Goal: Communication & Community: Answer question/provide support

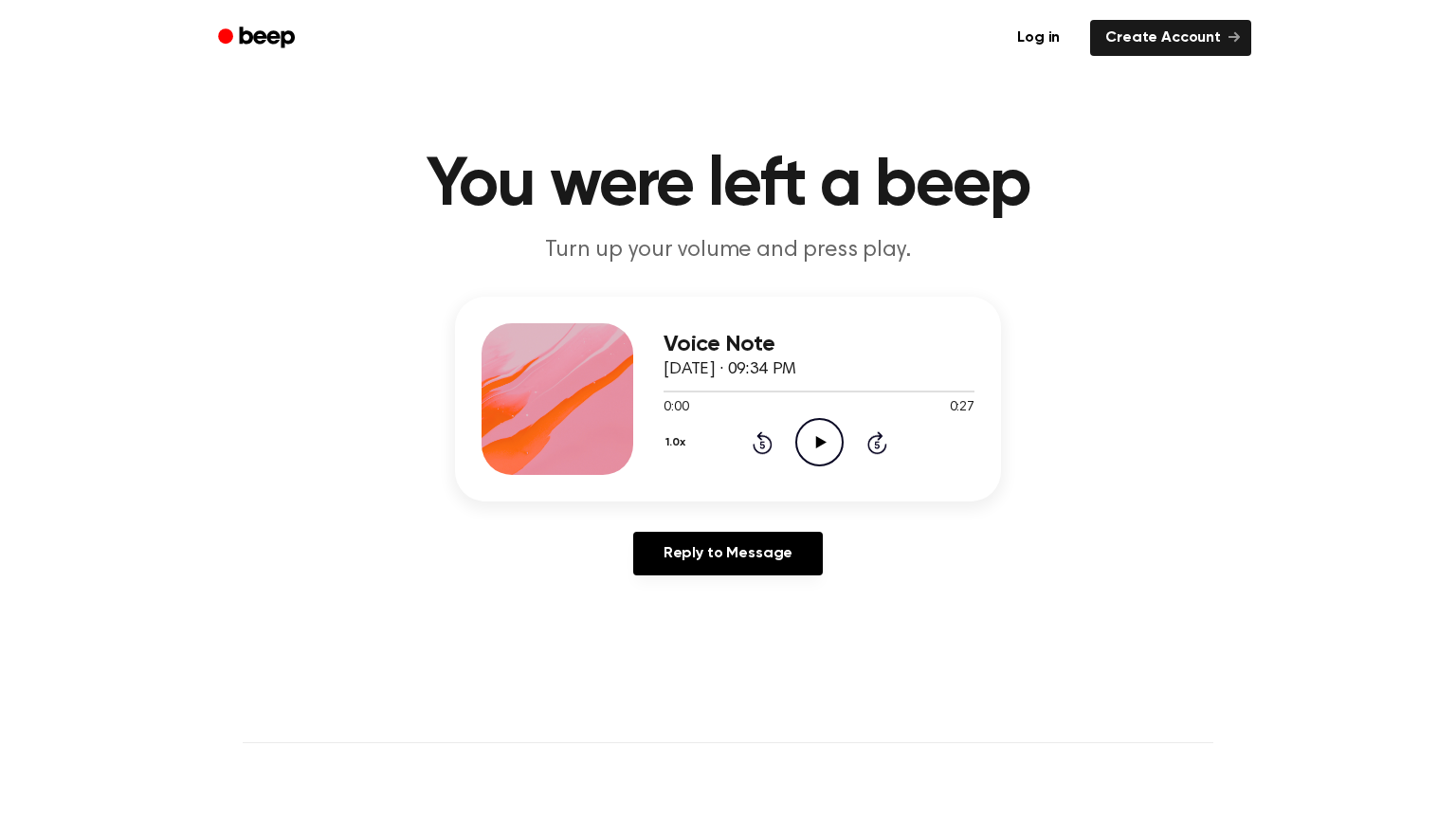
click at [805, 441] on icon "Play Audio" at bounding box center [819, 442] width 48 height 48
click at [805, 441] on icon "Pause Audio" at bounding box center [819, 442] width 48 height 48
click at [805, 441] on icon "Play Audio" at bounding box center [819, 442] width 48 height 48
click at [820, 447] on icon "Play Audio" at bounding box center [819, 442] width 48 height 48
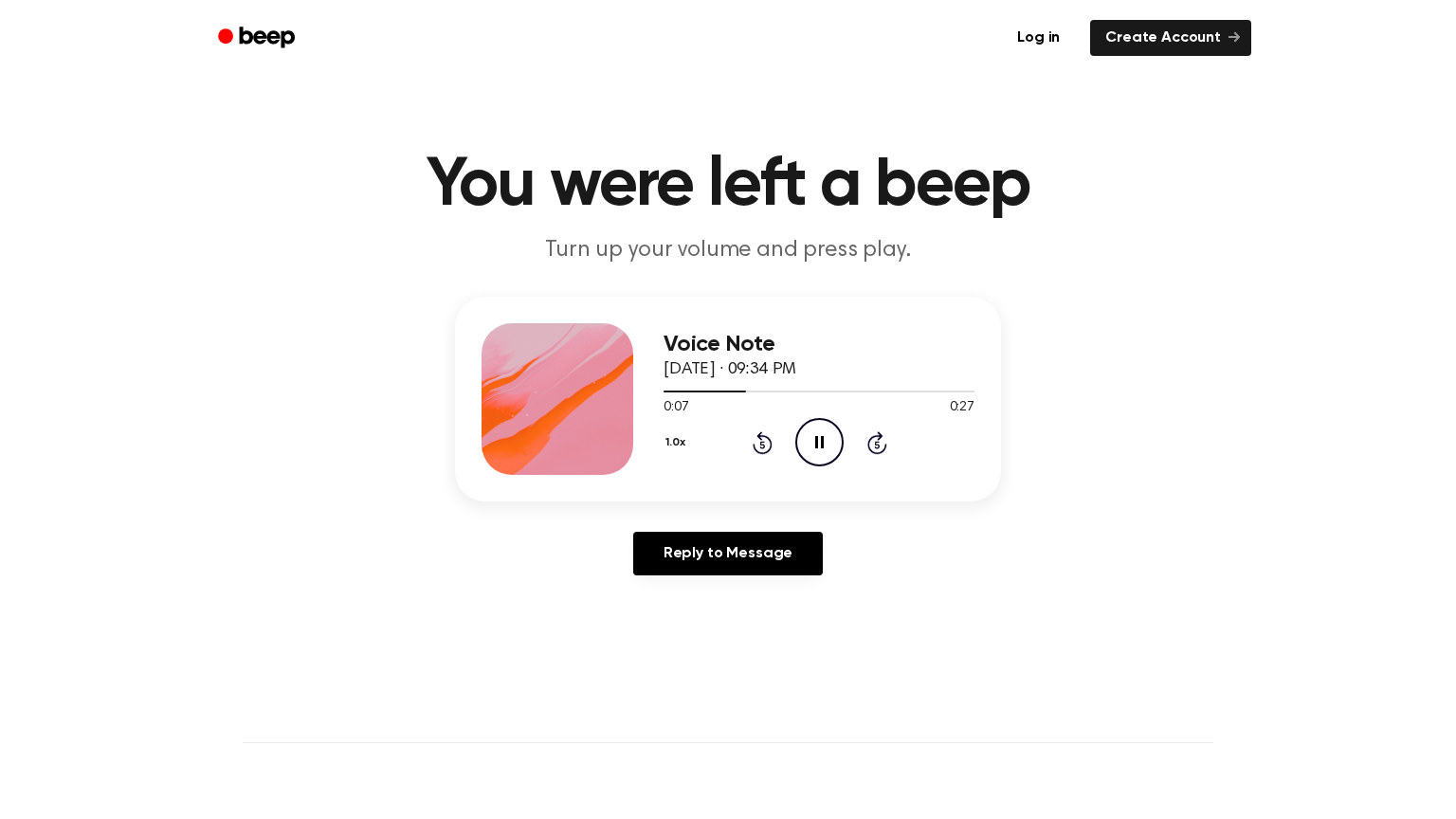
click at [826, 425] on icon "Pause Audio" at bounding box center [819, 442] width 48 height 48
click at [826, 425] on icon "Play Audio" at bounding box center [819, 442] width 48 height 48
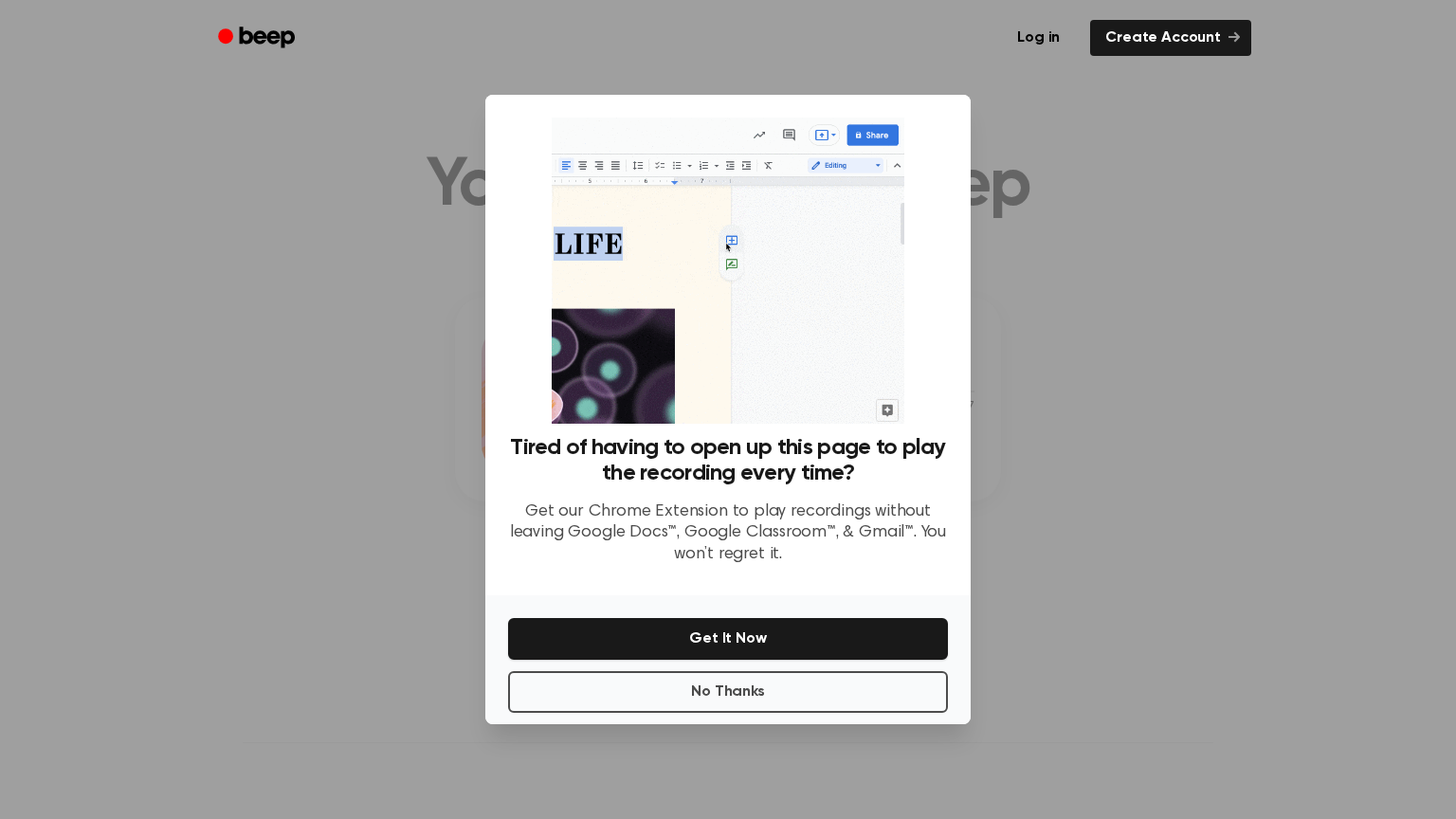
click at [1138, 259] on div at bounding box center [728, 409] width 1456 height 819
click at [743, 697] on button "No Thanks" at bounding box center [727, 692] width 440 height 41
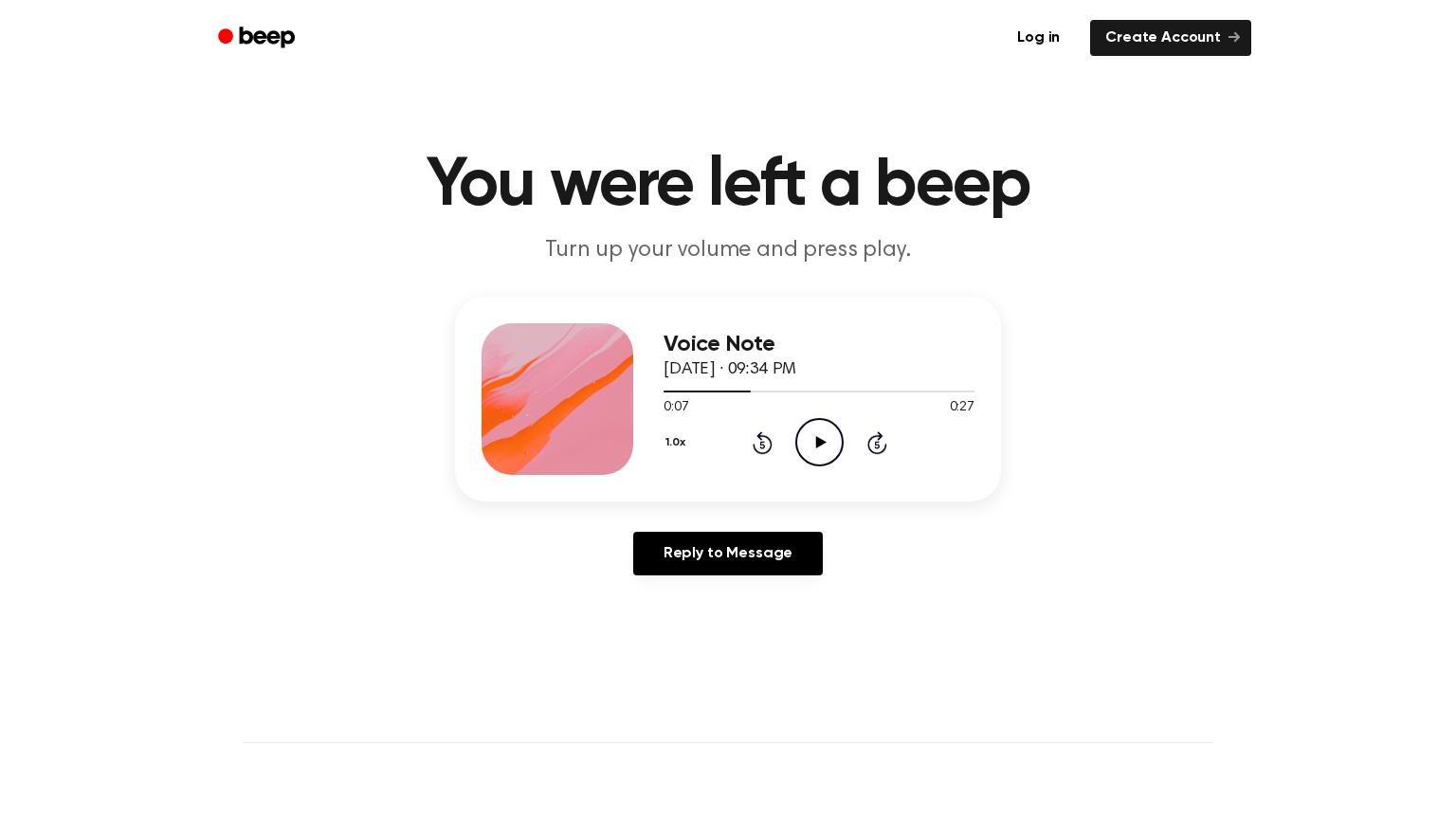
click at [821, 433] on icon "Play Audio" at bounding box center [819, 442] width 48 height 48
click at [821, 433] on icon "Pause Audio" at bounding box center [819, 442] width 48 height 48
click at [821, 433] on icon "Play Audio" at bounding box center [819, 442] width 48 height 48
click at [821, 433] on icon "Pause Audio" at bounding box center [819, 442] width 48 height 48
drag, startPoint x: 855, startPoint y: 387, endPoint x: 466, endPoint y: 397, distance: 389.1
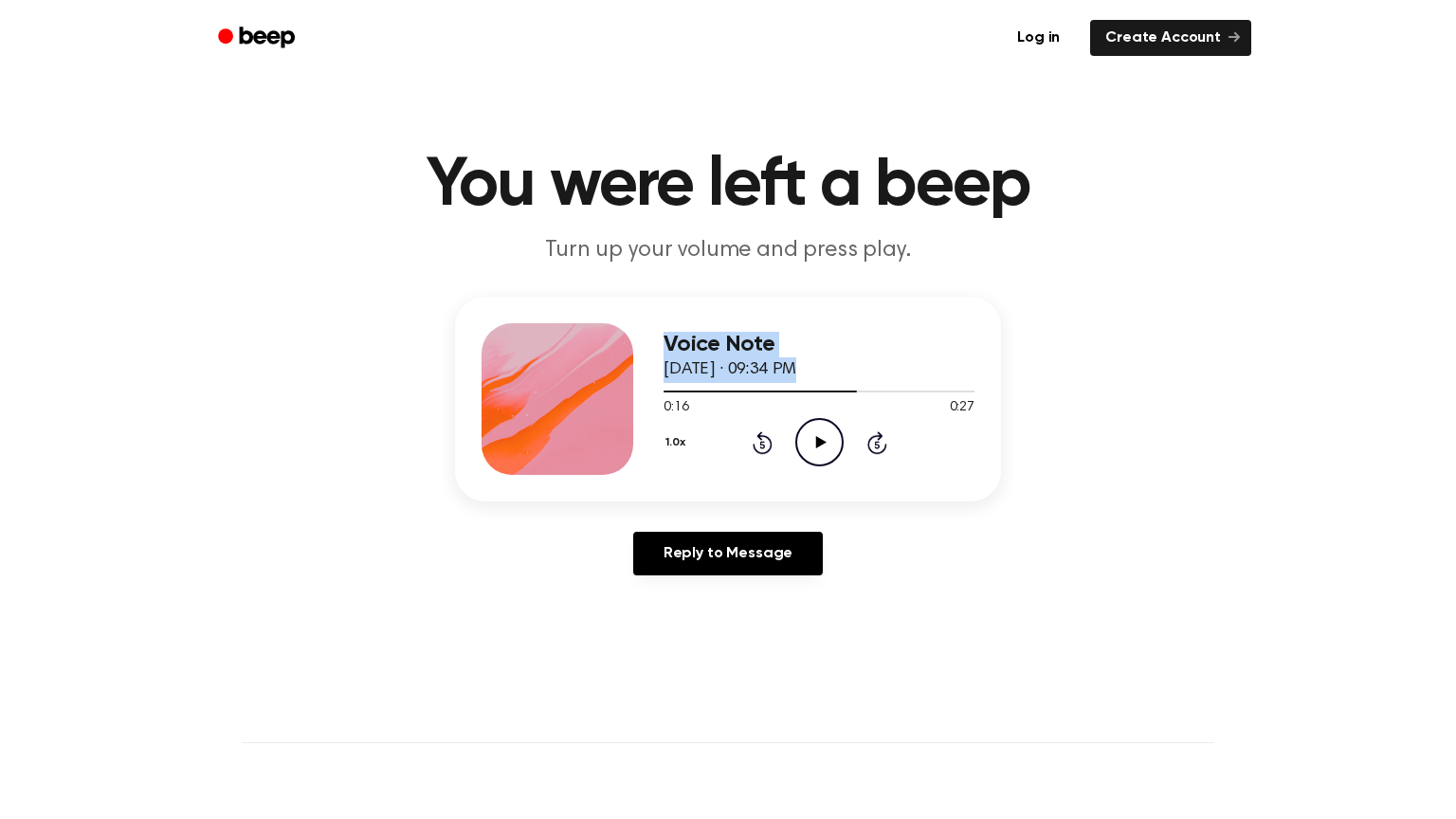
click at [466, 397] on div "Voice Note October 2, 2025 · 09:34 PM 0:16 0:27 Your browser does not support t…" at bounding box center [728, 398] width 546 height 205
click at [847, 388] on span at bounding box center [849, 391] width 15 height 15
click at [750, 389] on div at bounding box center [819, 390] width 311 height 15
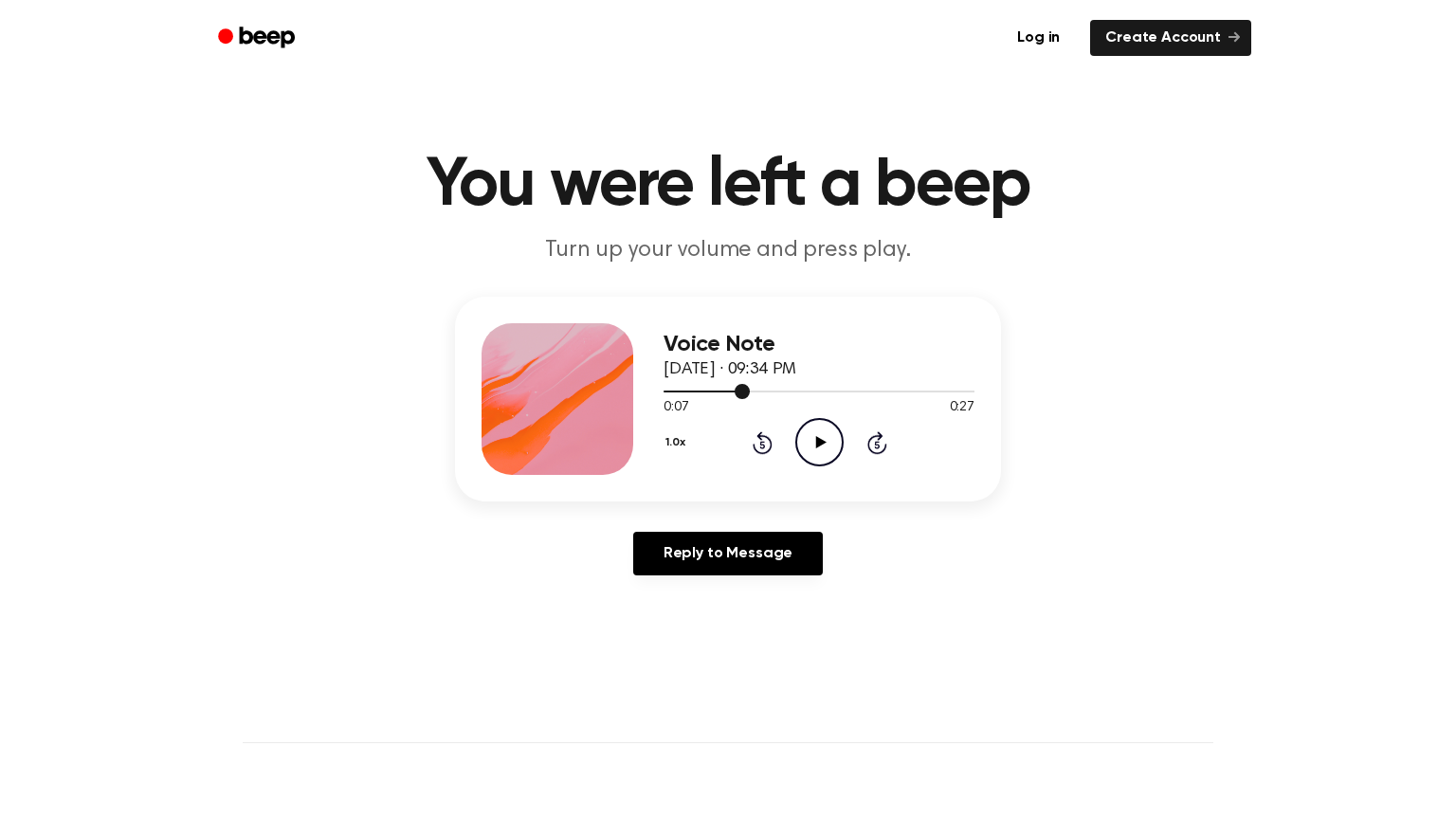
click at [708, 390] on div at bounding box center [819, 391] width 311 height 2
click at [847, 434] on div "1.0x Rewind 5 seconds Play Audio Skip 5 seconds" at bounding box center [819, 442] width 311 height 48
click at [810, 461] on icon "Play Audio" at bounding box center [819, 442] width 48 height 48
click at [810, 461] on icon "Pause Audio" at bounding box center [819, 442] width 48 height 48
click at [819, 447] on icon "Play Audio" at bounding box center [819, 442] width 48 height 48
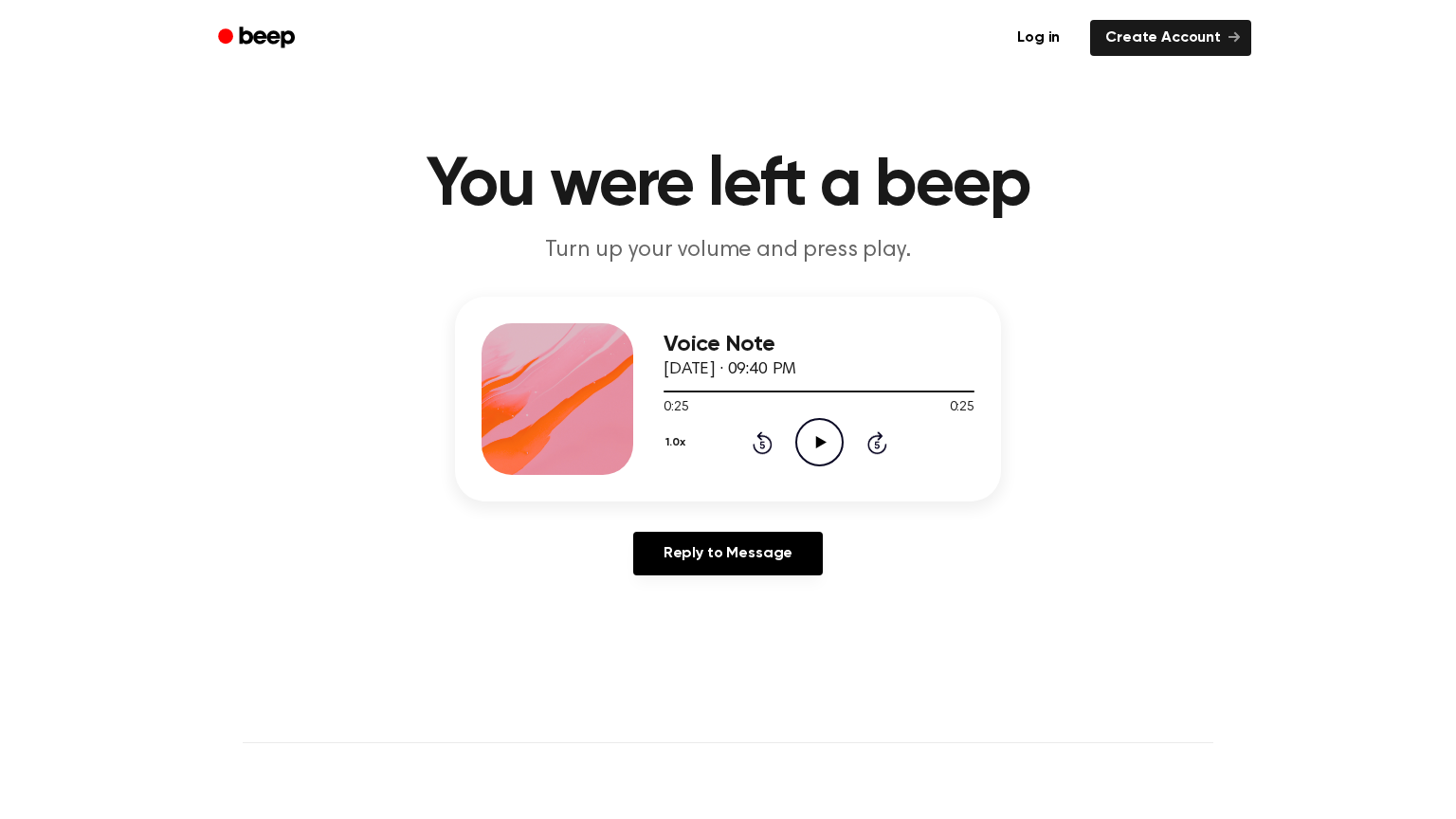
click at [822, 447] on icon "Play Audio" at bounding box center [819, 442] width 48 height 48
click at [822, 447] on icon at bounding box center [819, 442] width 9 height 12
click at [822, 447] on icon "Play Audio" at bounding box center [819, 442] width 48 height 48
click at [816, 451] on icon "Play Audio" at bounding box center [819, 442] width 48 height 48
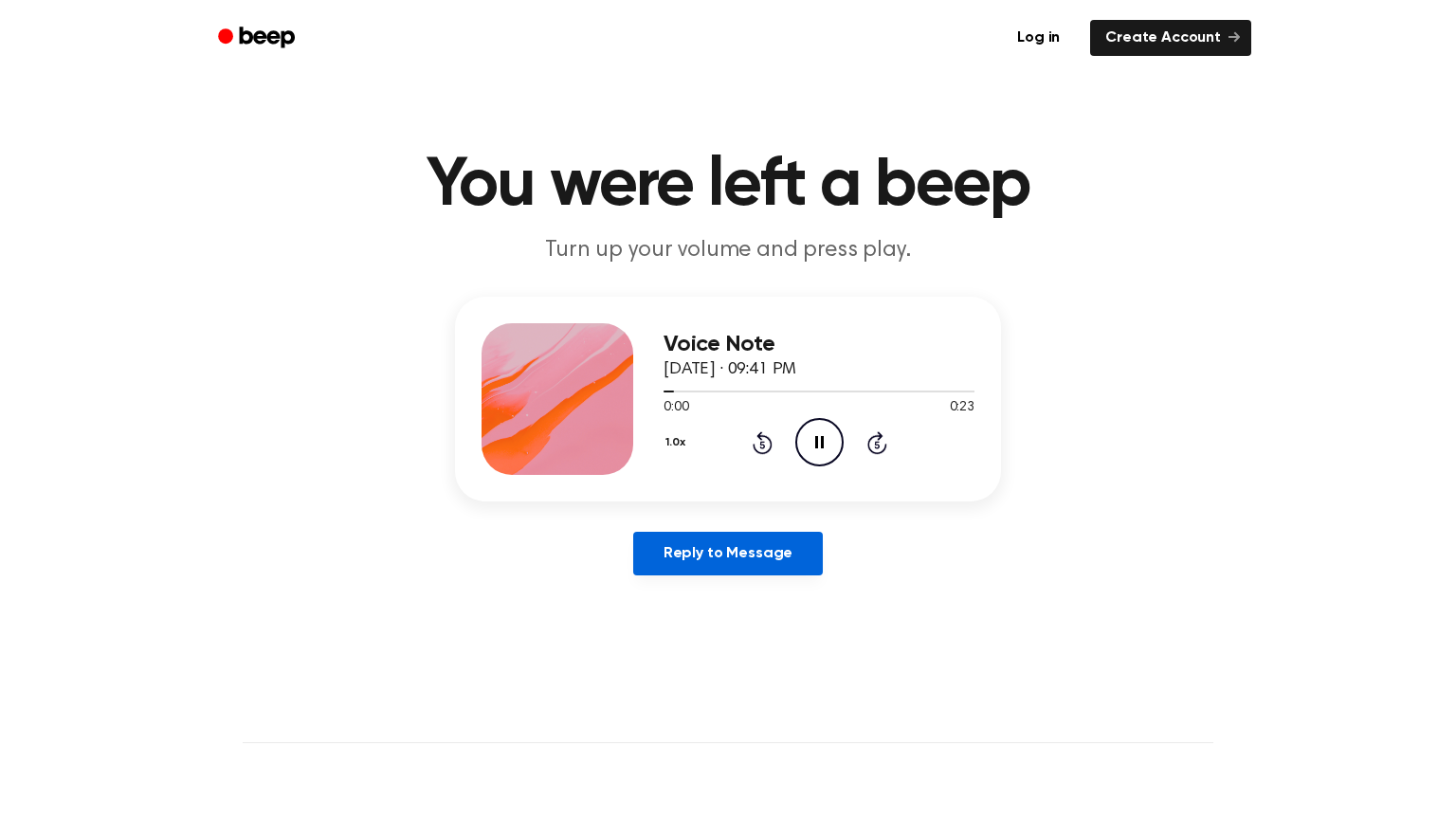
click at [787, 573] on link "Reply to Message" at bounding box center [728, 553] width 190 height 43
click at [832, 454] on icon "Play Audio" at bounding box center [819, 442] width 48 height 48
click at [828, 448] on icon "Play Audio" at bounding box center [819, 442] width 48 height 48
click at [828, 448] on icon "Pause Audio" at bounding box center [819, 442] width 48 height 48
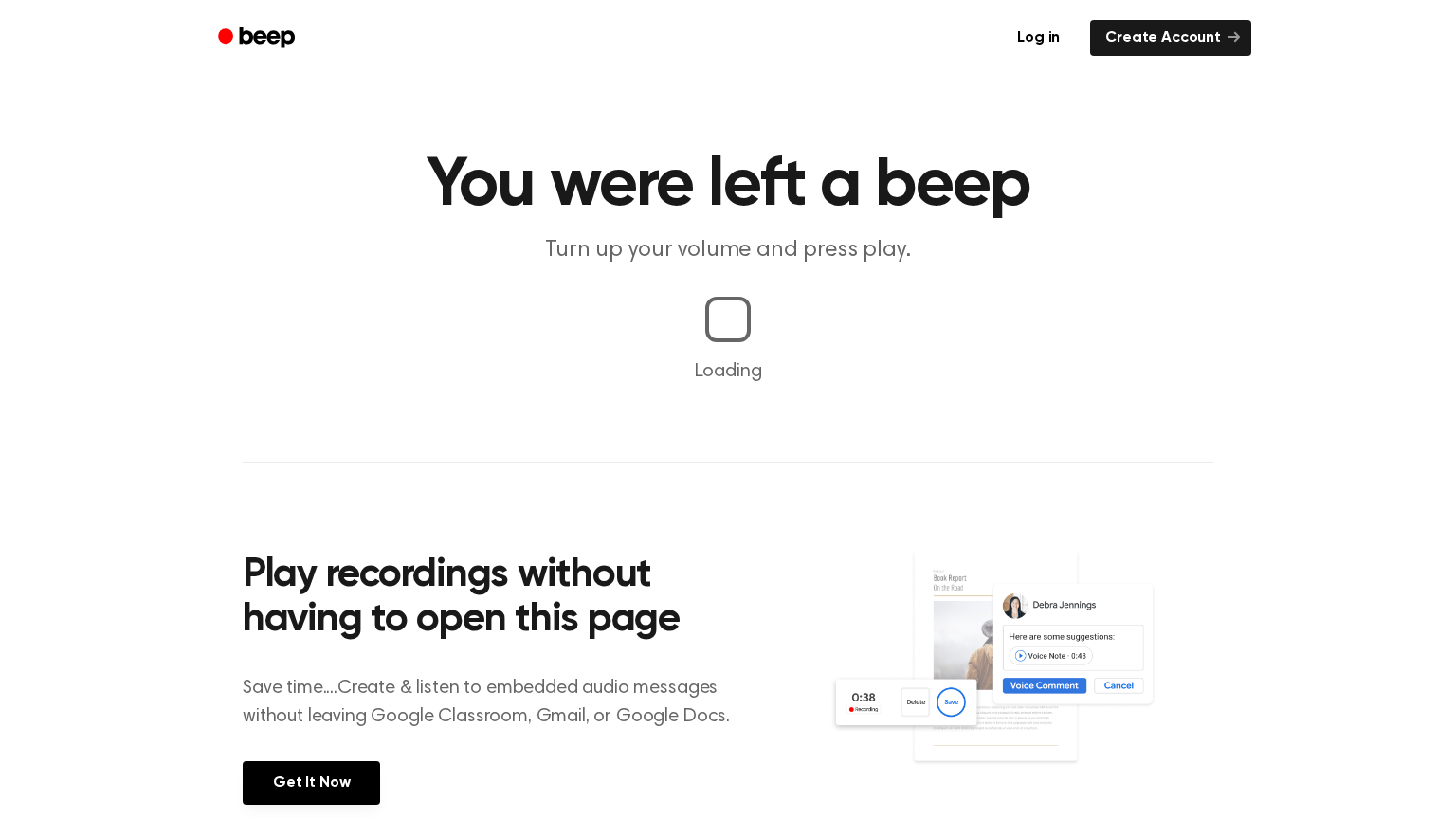
click at [644, 353] on main "You were left a beep Turn up your volume and press play. Loading Play recording…" at bounding box center [728, 444] width 1456 height 888
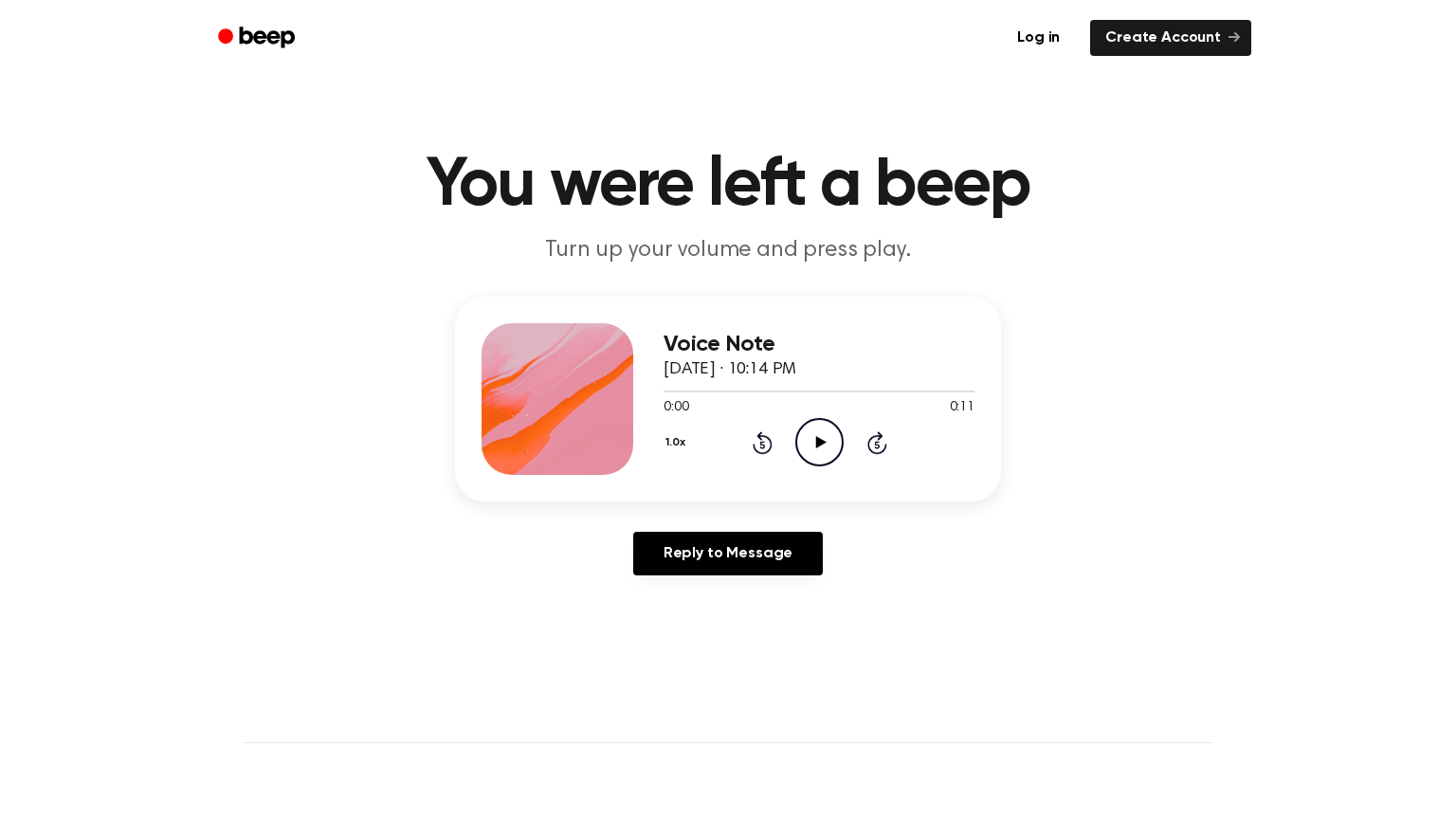
click at [810, 448] on icon "Play Audio" at bounding box center [819, 442] width 48 height 48
click at [805, 441] on icon "Play Audio" at bounding box center [819, 442] width 48 height 48
